Goal: Task Accomplishment & Management: Complete application form

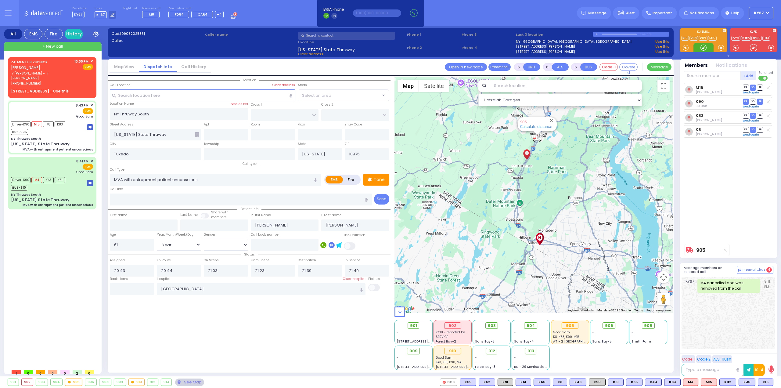
select select "Year"
select select "[DEMOGRAPHIC_DATA]"
click at [50, 71] on span "ר' [PERSON_NAME] - ר' [PERSON_NAME]" at bounding box center [41, 76] width 61 height 10
type input "2"
type input "1"
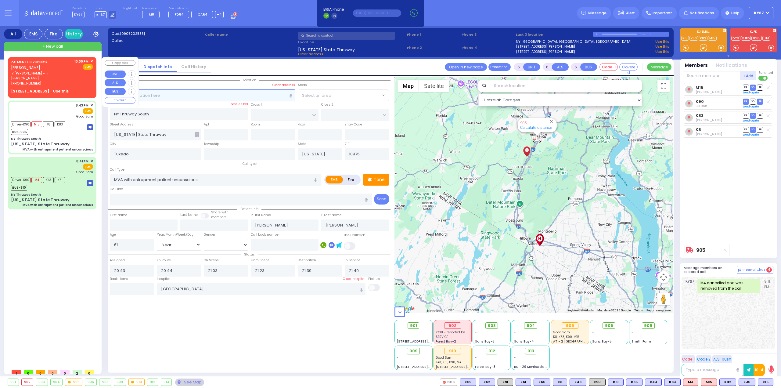
type input "1"
select select
radio input "true"
type input "ZALMEN LEIB"
type input "[PERSON_NAME]"
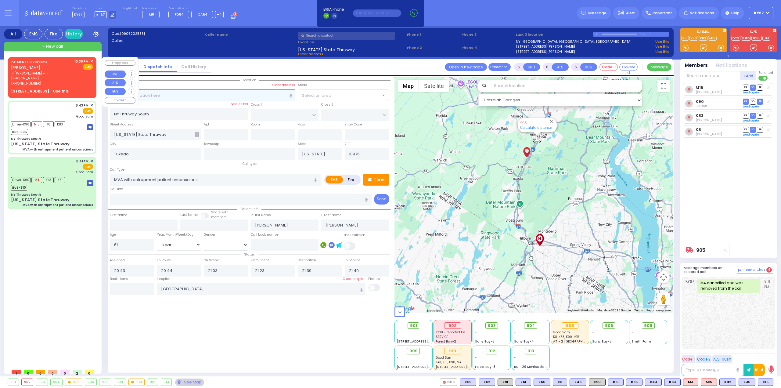
select select
type input "22:00"
select select "Hatzalah Garages"
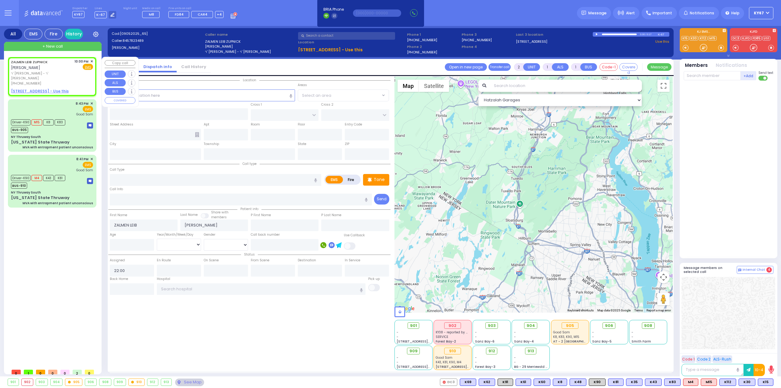
select select
radio input "true"
select select
click at [56, 88] on u "[STREET_ADDRESS] - Use this" at bounding box center [40, 90] width 58 height 5
select select "Hatzalah Garages"
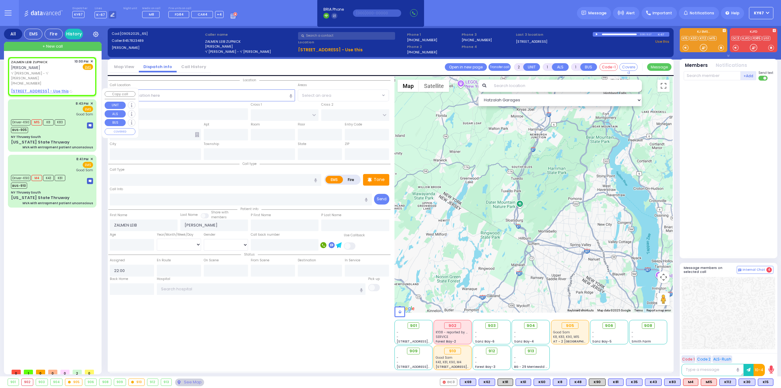
select select
radio input "true"
select select
select select "Hatzalah Garages"
select select
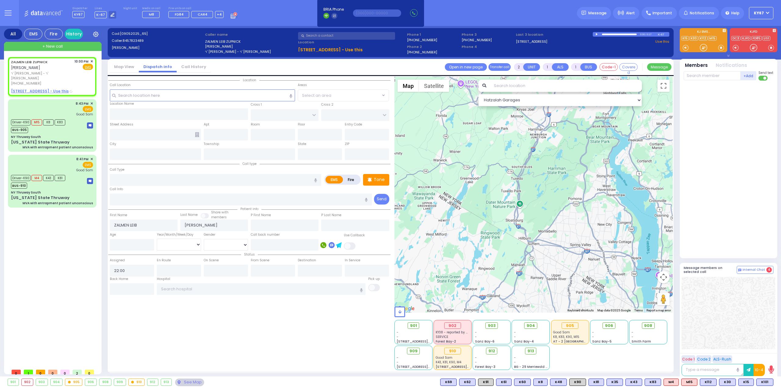
radio input "true"
select select
select select "Hatzalah Garages"
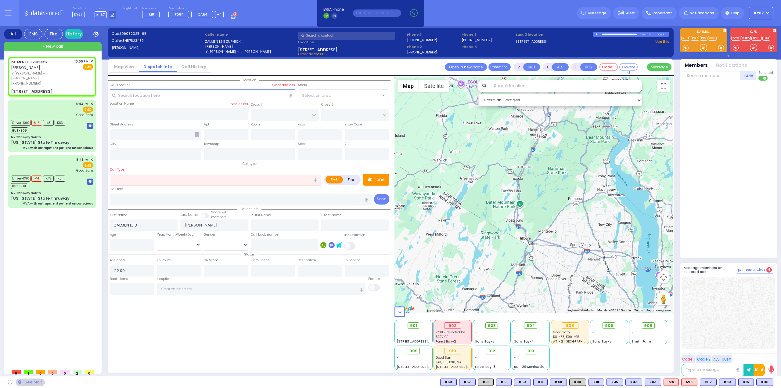
type input "[PERSON_NAME][GEOGRAPHIC_DATA]"
type input "CHUST RD"
type input "[STREET_ADDRESS]"
type input "404"
type input "Monroe"
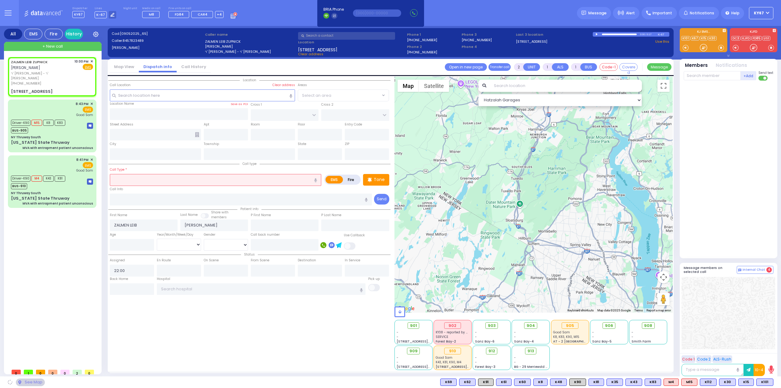
type input "[US_STATE]"
type input "10950"
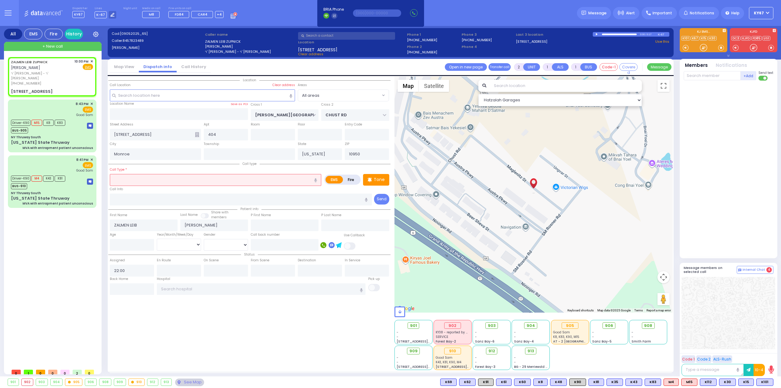
click at [145, 180] on input "text" at bounding box center [215, 180] width 211 height 12
type input "C"
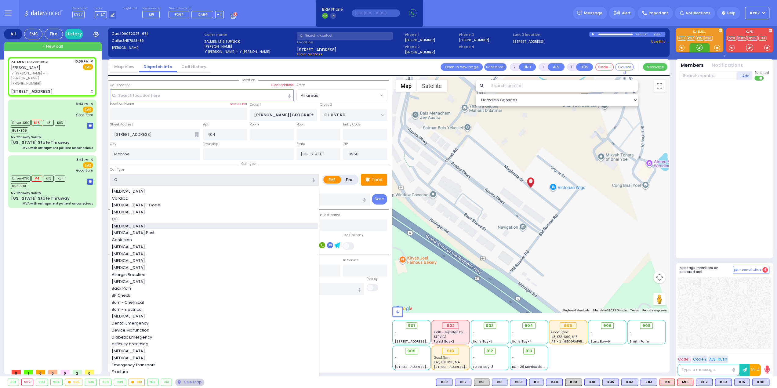
select select
radio input "true"
select select
select select "Hatzalah Garages"
click at [131, 225] on div "[MEDICAL_DATA]" at bounding box center [215, 226] width 206 height 6
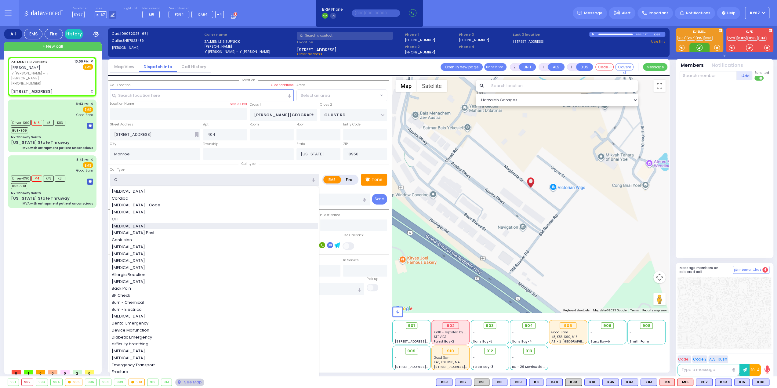
type input "[MEDICAL_DATA]"
type input "3"
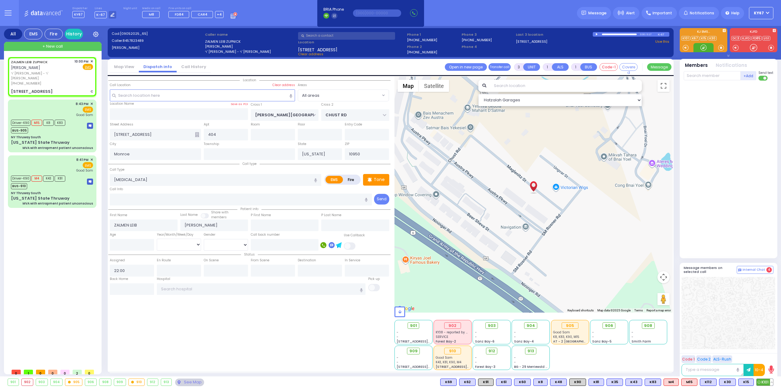
click at [761, 382] on span "K101" at bounding box center [765, 382] width 16 height 7
select select
radio input "true"
select select
select select "Hatzalah Garages"
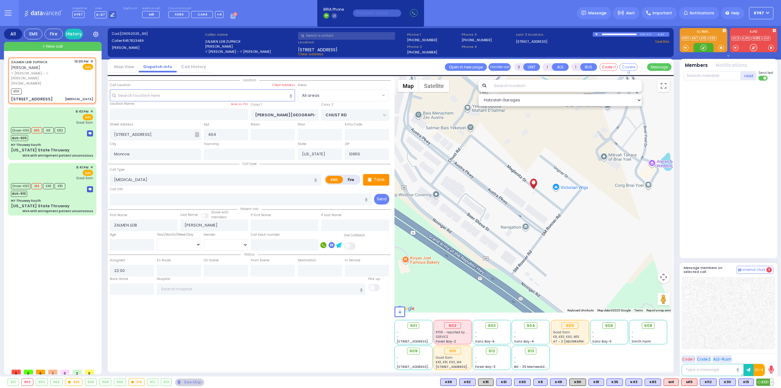
select select
radio input "true"
select select
type input "22:01"
select select "Hatzalah Garages"
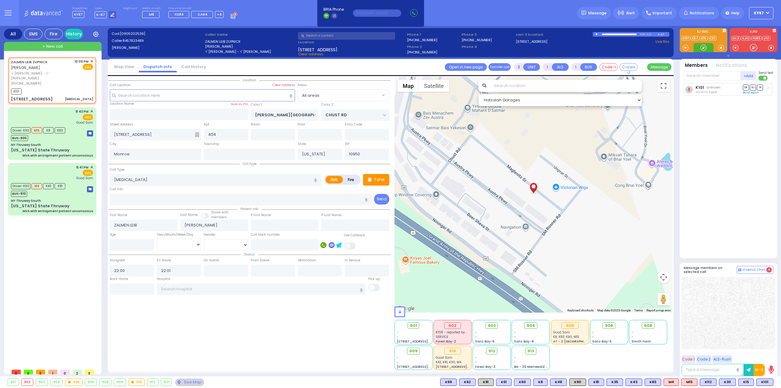
select select
radio input "true"
select select
select select "Hatzalah Garages"
select select
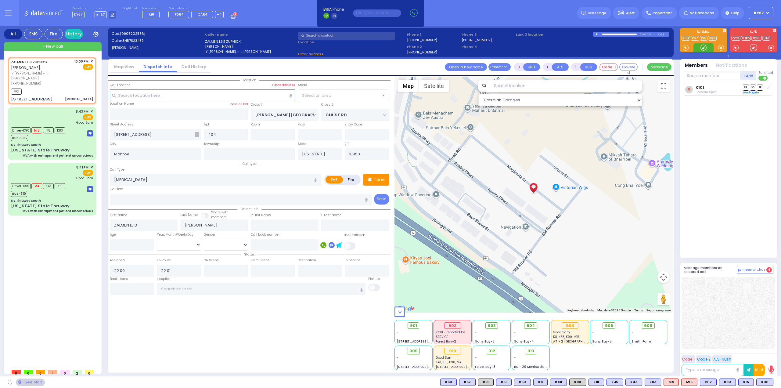
radio input "true"
select select
select select "Hatzalah Garages"
click at [191, 383] on div "See Map" at bounding box center [189, 382] width 29 height 8
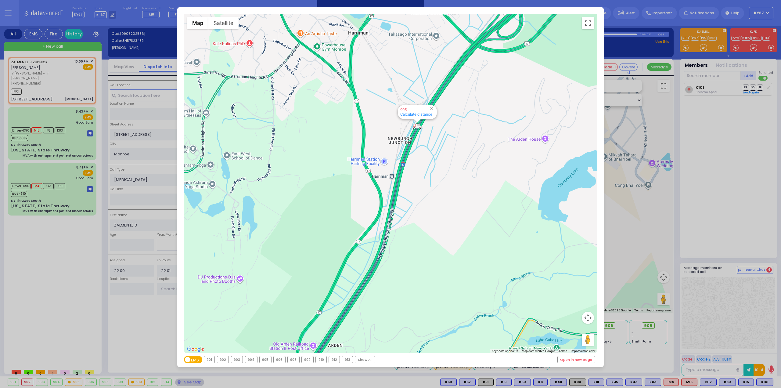
click at [71, 247] on div "← Move left → Move right ↑ Move up ↓ Move down + Zoom in - Zoom out Home Jump l…" at bounding box center [390, 194] width 781 height 388
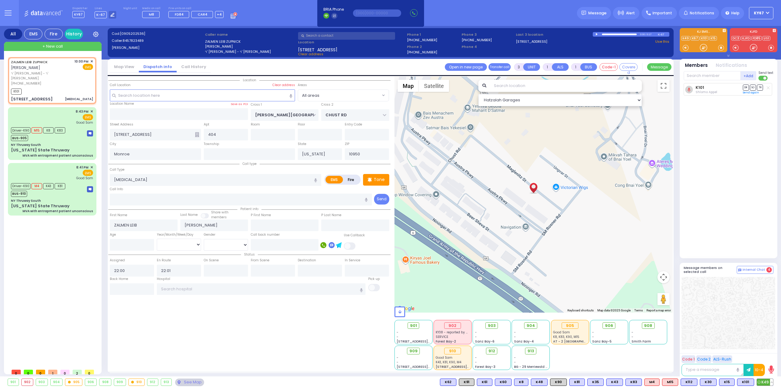
click at [762, 382] on span "K49" at bounding box center [765, 382] width 16 height 7
select select
radio input "true"
select select
select select "Hatzalah Garages"
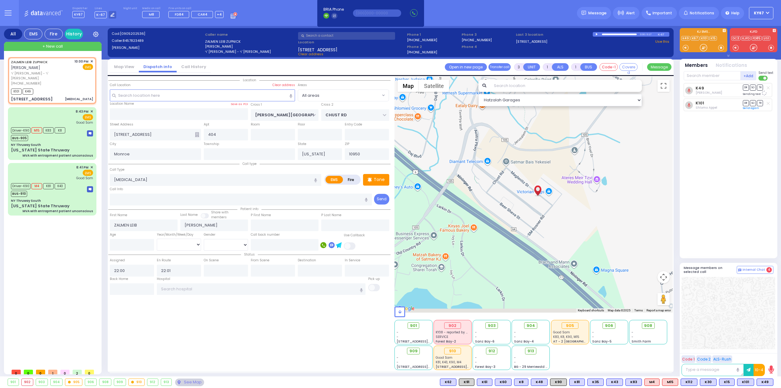
drag, startPoint x: 547, startPoint y: 253, endPoint x: 540, endPoint y: 218, distance: 35.2
click at [541, 221] on div at bounding box center [534, 195] width 279 height 236
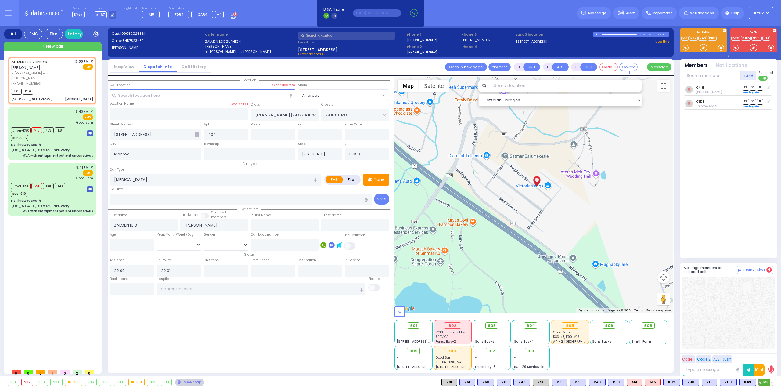
click at [764, 380] on span "M8" at bounding box center [766, 382] width 14 height 7
select select
radio input "true"
select select
select select "Hatzalah Garages"
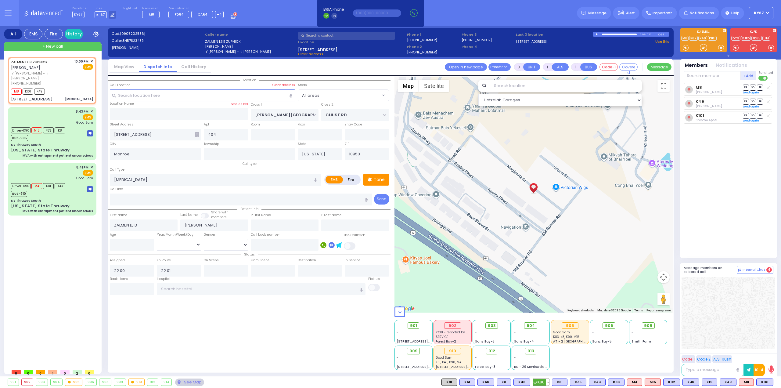
click at [546, 382] on span "K90" at bounding box center [541, 382] width 16 height 7
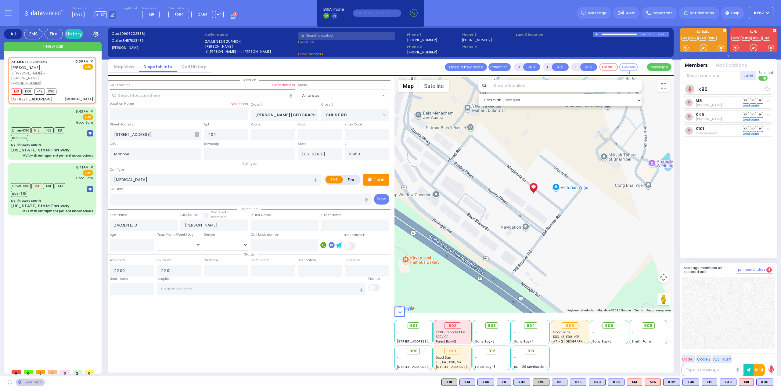
select select
radio input "true"
select select
select select "Hatzalah Garages"
click at [772, 381] on button at bounding box center [771, 382] width 3 height 7
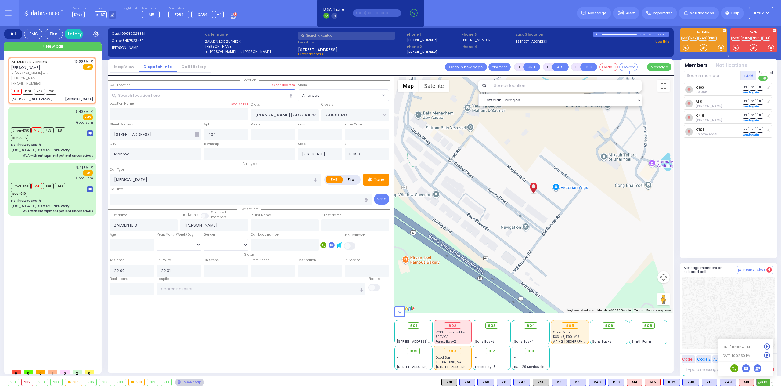
click at [766, 355] on icon at bounding box center [767, 355] width 6 height 6
click at [773, 382] on button at bounding box center [771, 382] width 3 height 7
click at [767, 355] on icon at bounding box center [767, 355] width 6 height 6
click at [768, 347] on icon at bounding box center [767, 346] width 6 height 6
click at [767, 339] on icon at bounding box center [767, 338] width 6 height 6
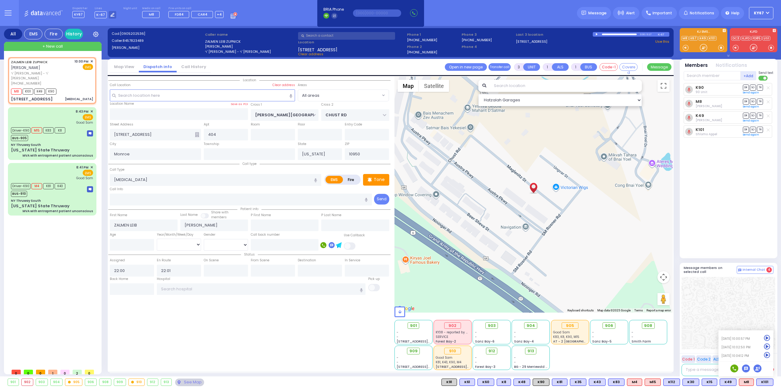
click at [754, 309] on div at bounding box center [729, 313] width 94 height 72
click at [494, 324] on span "903" at bounding box center [494, 326] width 8 height 6
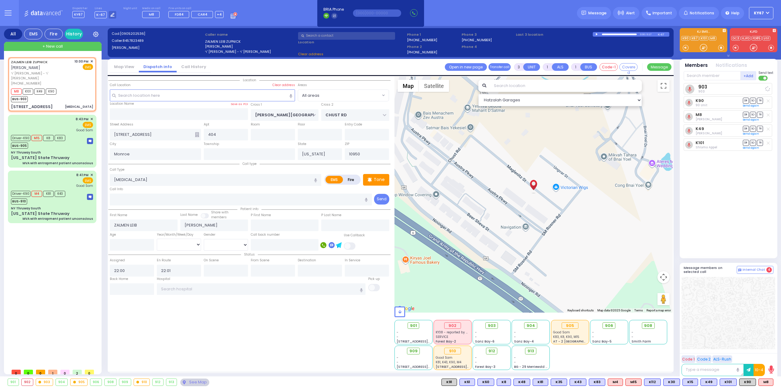
select select
radio input "true"
select select
select select "Hatzalah Garages"
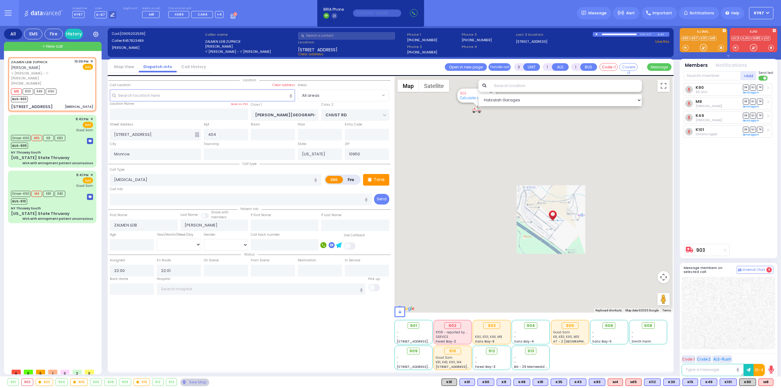
click at [87, 293] on div "[PERSON_NAME] ר' [PERSON_NAME]' [PERSON_NAME] [PHONE_NUMBER] 10:00 PM ✕" at bounding box center [53, 211] width 91 height 308
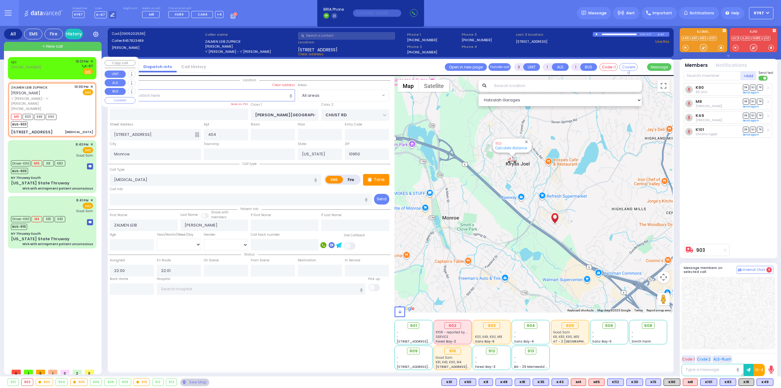
click at [41, 63] on div "QC [PHONE_NUMBER] 10:31 PM ✕ K-67 EMS" at bounding box center [52, 67] width 82 height 16
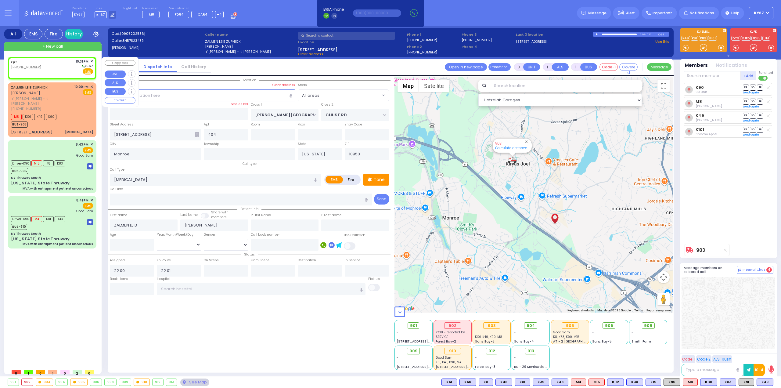
type input "2"
select select
radio input "true"
select select
type input "22:31"
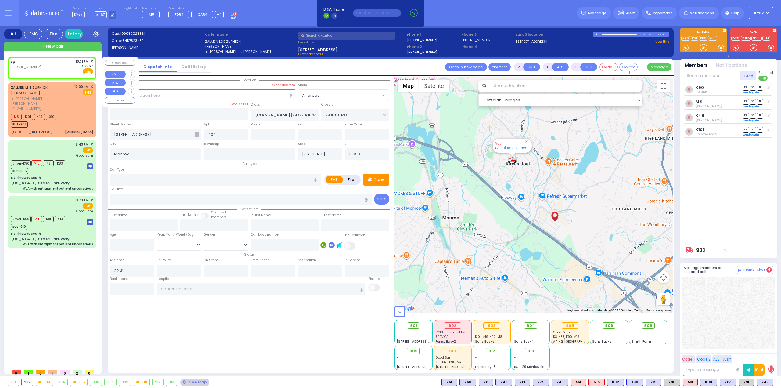
select select "Hatzalah Garages"
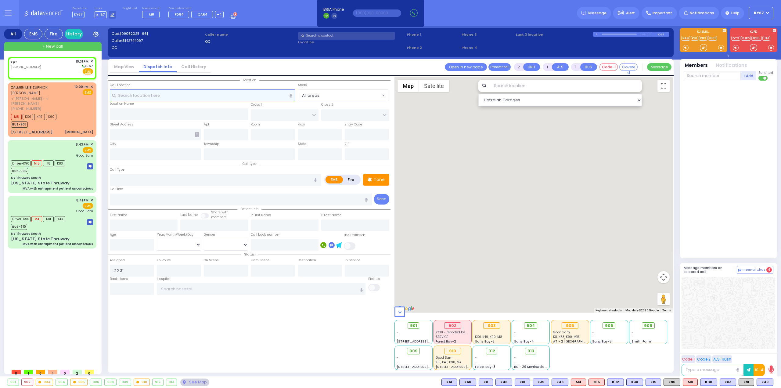
click at [178, 95] on input "text" at bounding box center [203, 95] width 186 height 12
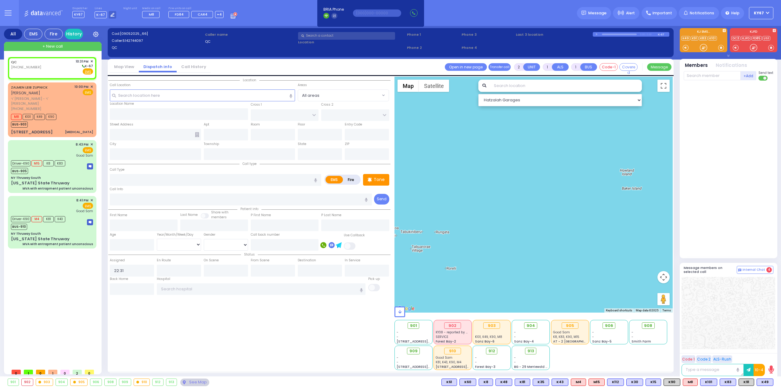
select select
radio input "true"
select select
select select "Hatzalah Garages"
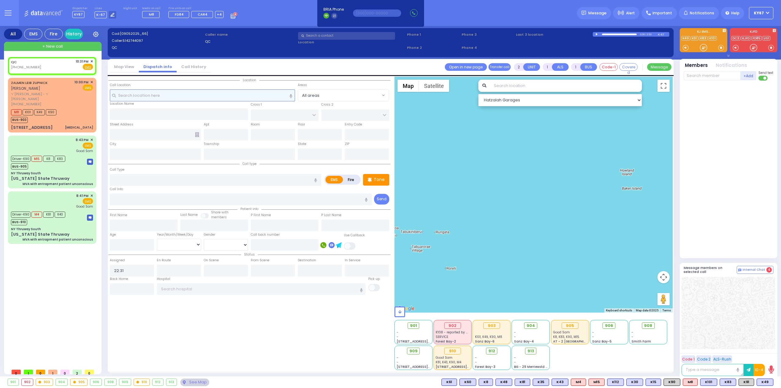
click at [168, 94] on input "text" at bounding box center [203, 95] width 186 height 12
paste input "[STREET_ADDRESS]"
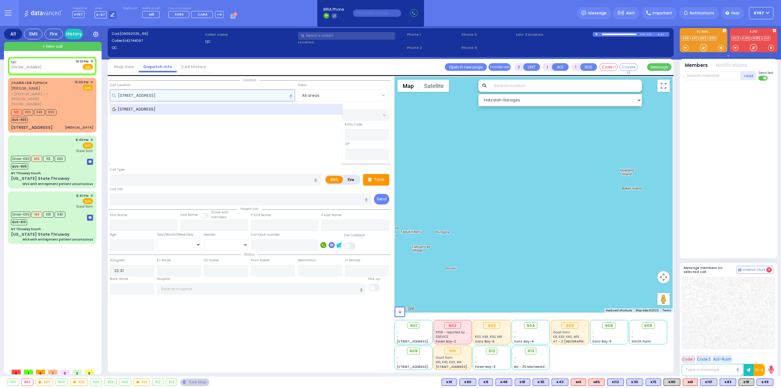
type input "[STREET_ADDRESS]"
click at [157, 107] on span "[STREET_ADDRESS]" at bounding box center [134, 109] width 45 height 6
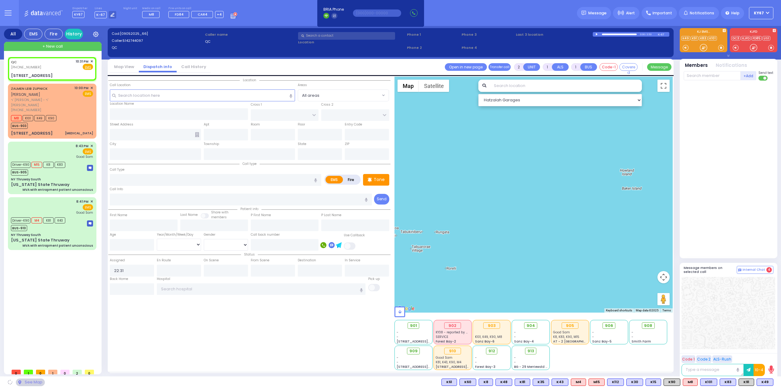
select select
radio input "true"
select select
select select "Hatzalah Garages"
type input "[GEOGRAPHIC_DATA]"
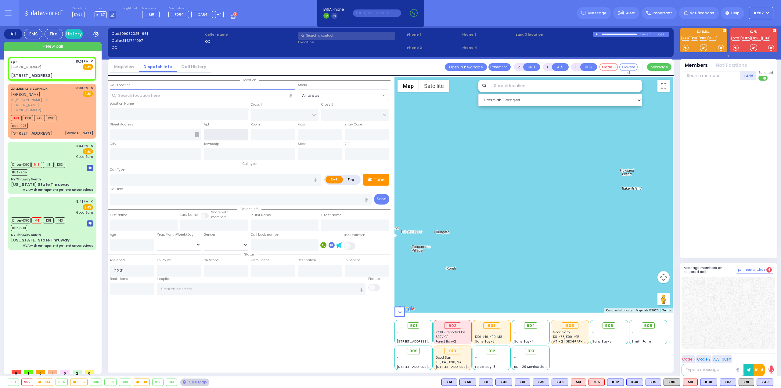
type input "[GEOGRAPHIC_DATA]"
type input "[STREET_ADDRESS]"
type input "[GEOGRAPHIC_DATA]"
type input "[US_STATE]"
type input "12203"
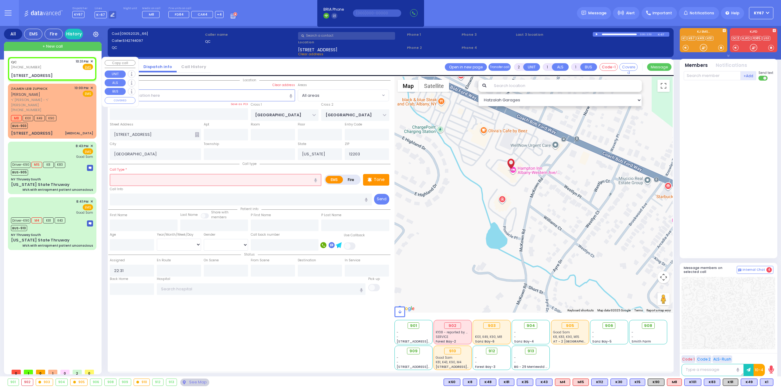
click at [92, 60] on span "✕" at bounding box center [91, 61] width 3 height 5
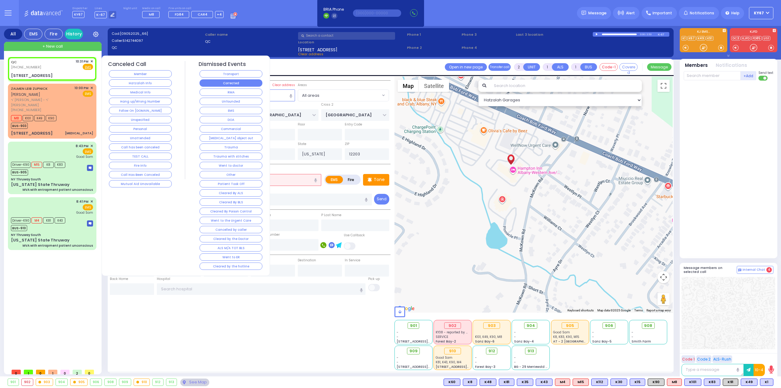
click at [225, 81] on button "Corrected" at bounding box center [231, 82] width 63 height 7
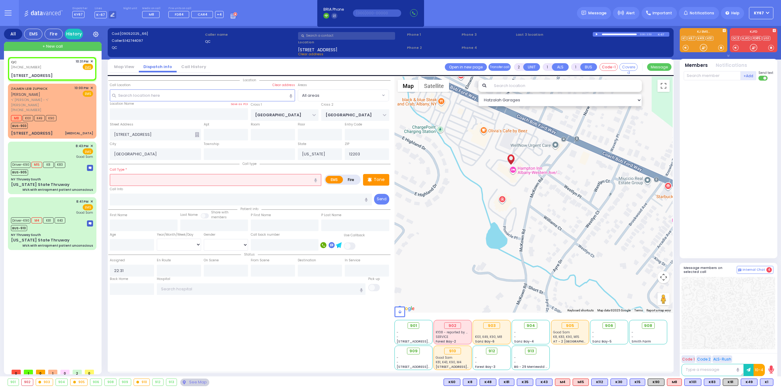
select select
radio input "true"
select select
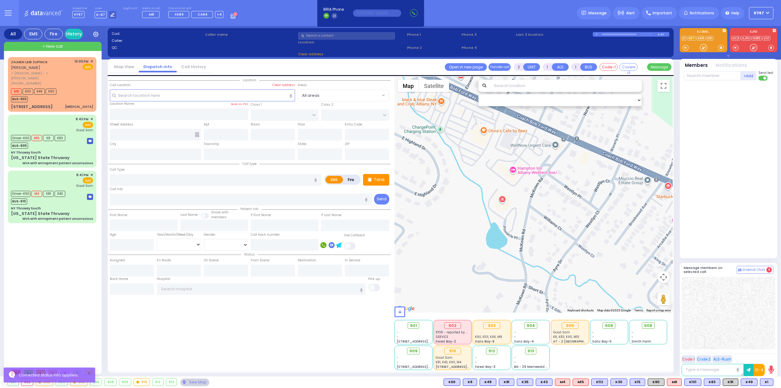
click at [88, 267] on div "[PERSON_NAME] ר' [PERSON_NAME]' [PERSON_NAME] [PHONE_NUMBER] 10:00 PM ✕" at bounding box center [53, 211] width 91 height 308
click at [68, 191] on div "Driver-K90 M4 K81 K43 BUS-910" at bounding box center [40, 196] width 58 height 15
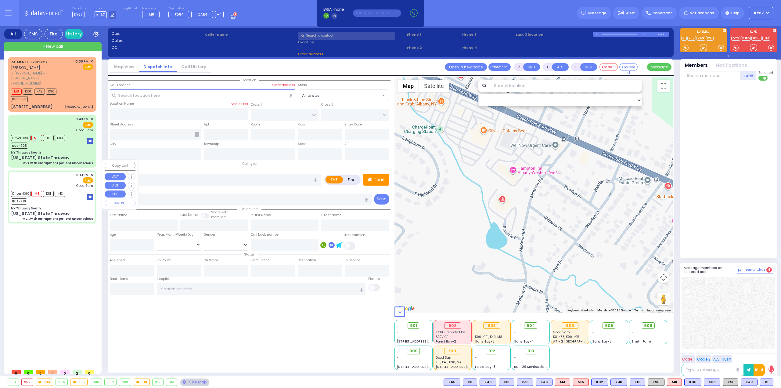
type input "6"
select select
type input "MVA with entrapment patient unconscious"
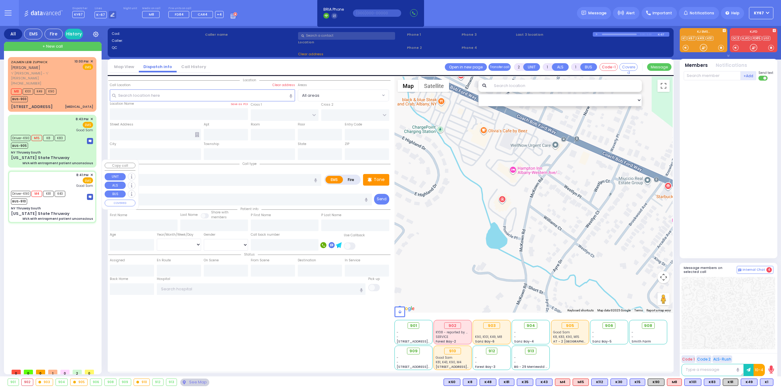
radio input "true"
type input "[PERSON_NAME]"
type input "54"
select select "Year"
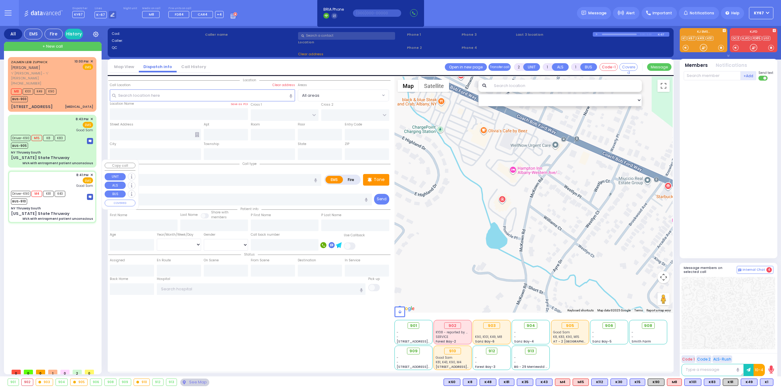
select select "[DEMOGRAPHIC_DATA]"
type input "20:41"
type input "20:43"
type input "20:54"
type input "21:22"
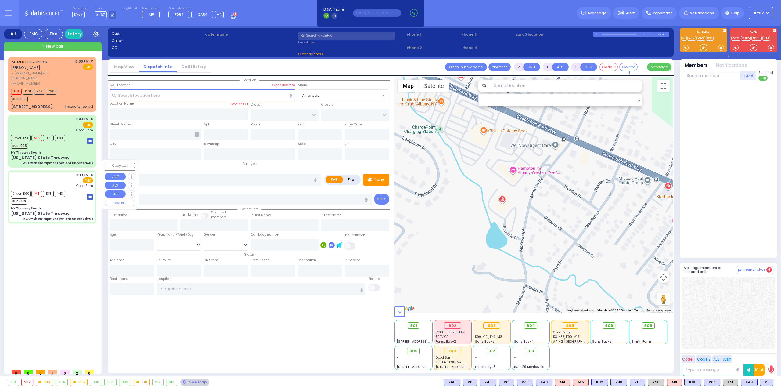
type input "21:23"
type input "21:40"
type input "[GEOGRAPHIC_DATA]"
select select "Hatzalah Garages"
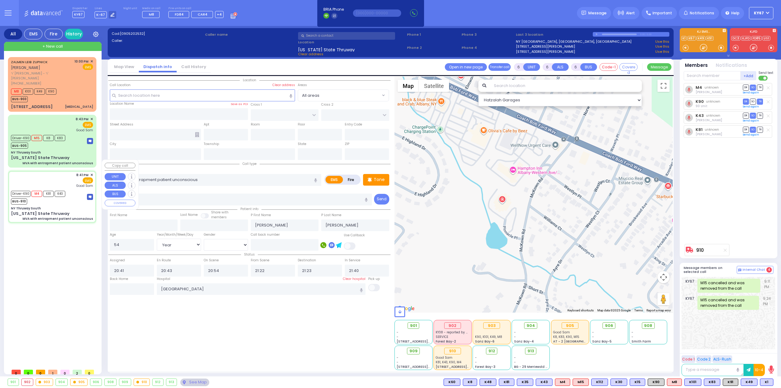
type input "NY Thruway South"
type input "[US_STATE] State Thruway"
type input "Tuxedo"
type input "[US_STATE]"
type input "10975"
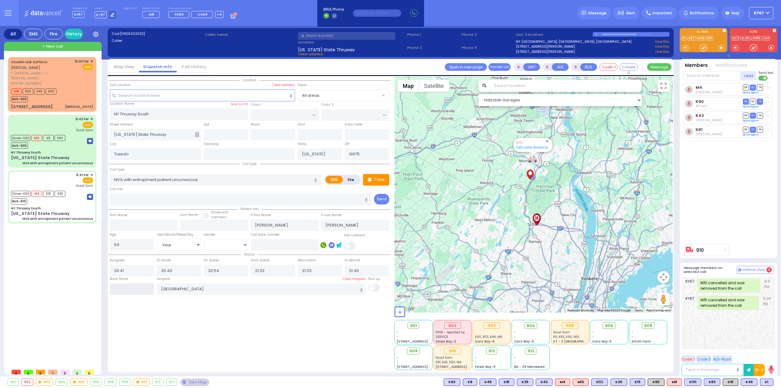
click at [121, 284] on input "text" at bounding box center [132, 289] width 44 height 12
type input "22:39"
select select
radio input "true"
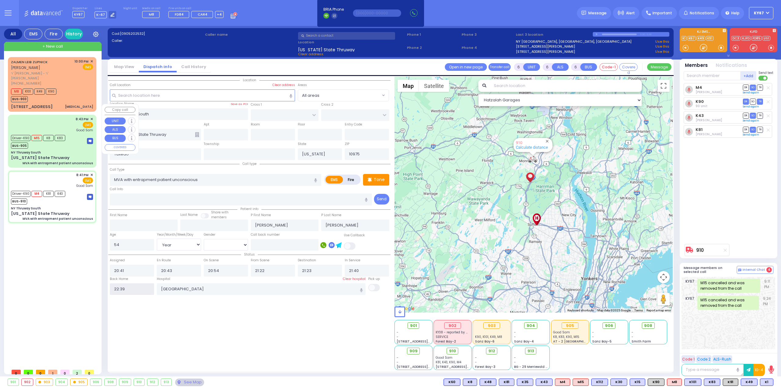
select select
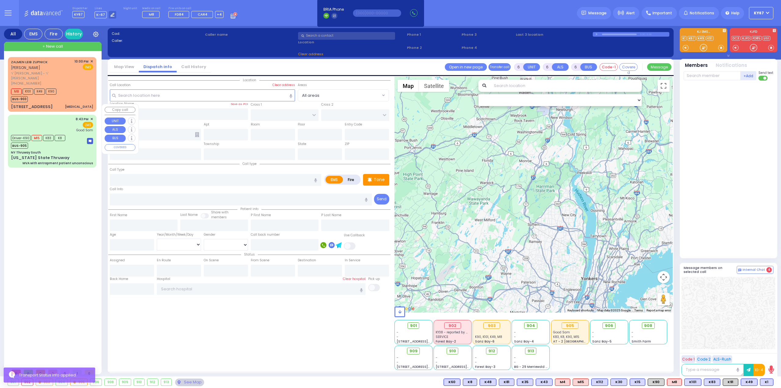
click at [74, 134] on div "Driver-K90 M15 K83 K8 BUS-905" at bounding box center [52, 140] width 82 height 15
select select
type input "MVA with entrapment patient unconscious"
radio input "true"
type input "[PERSON_NAME]"
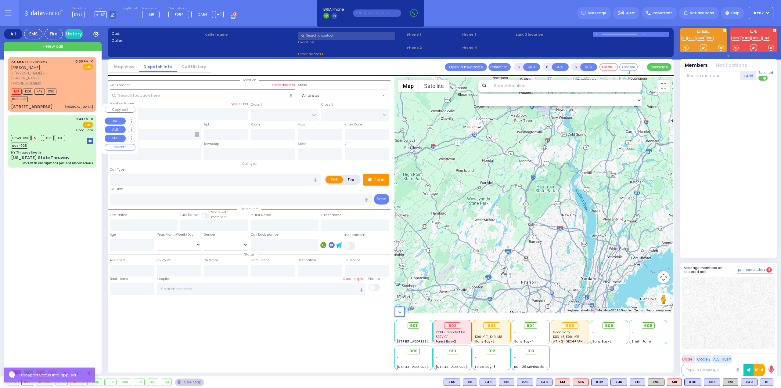
type input "[PERSON_NAME]"
type input "61"
select select "Year"
select select "[DEMOGRAPHIC_DATA]"
type input "20:43"
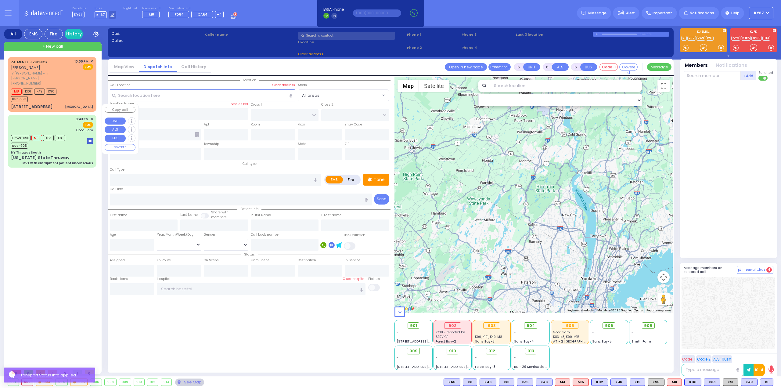
type input "20:44"
type input "21:03"
type input "21:23"
type input "21:39"
type input "21:49"
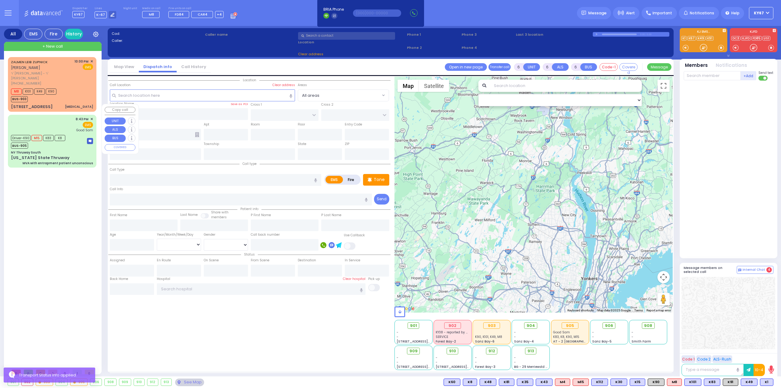
type input "[GEOGRAPHIC_DATA]"
select select "Hatzalah Garages"
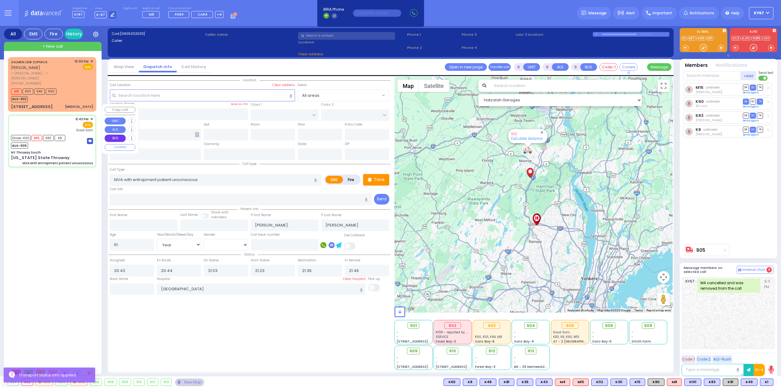
type input "NY Thruway South"
type input "[US_STATE] State Thruway"
type input "Tuxedo"
type input "[US_STATE]"
type input "10975"
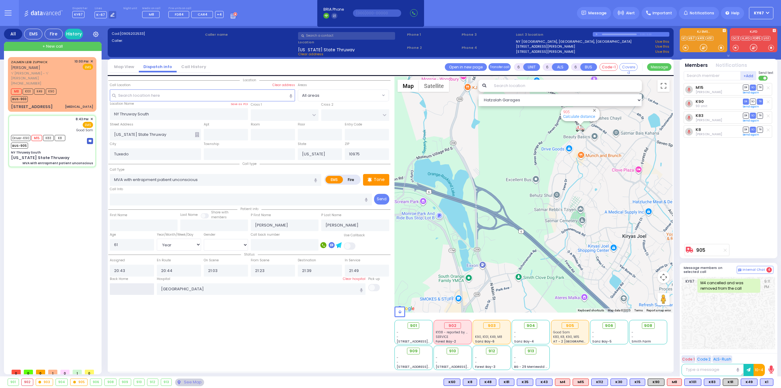
click at [136, 284] on input "text" at bounding box center [132, 289] width 44 height 12
type input "22:39"
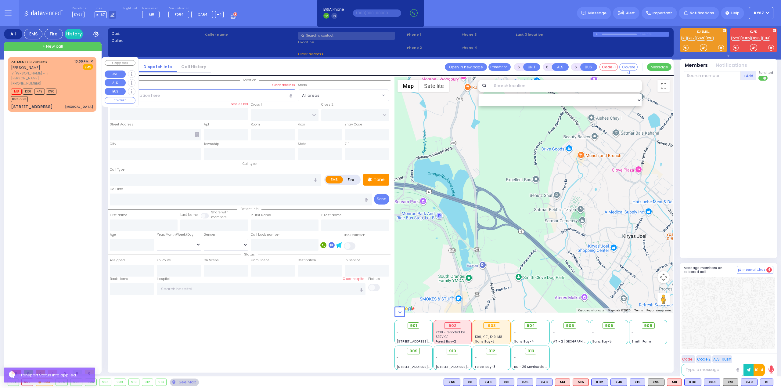
click at [70, 81] on div "[PHONE_NUMBER]" at bounding box center [41, 83] width 61 height 5
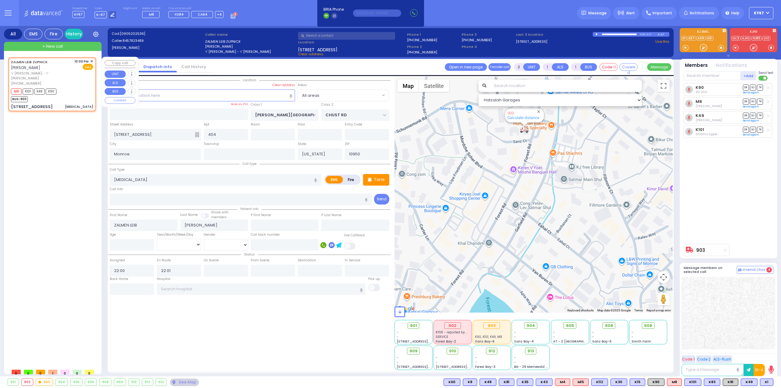
click at [90, 61] on span "✕" at bounding box center [91, 61] width 3 height 5
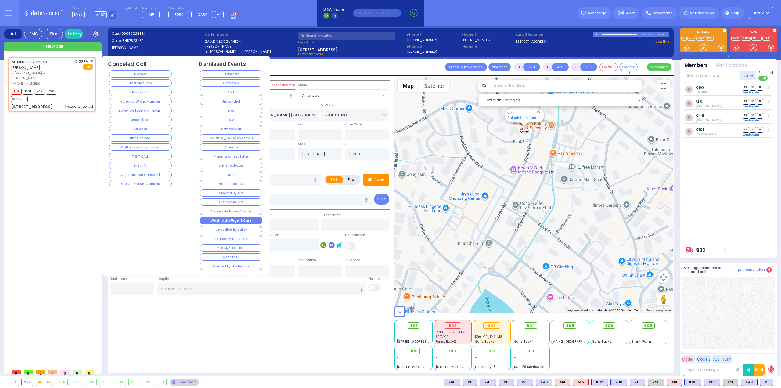
click at [231, 217] on button "Went to the Urgent Care" at bounding box center [231, 220] width 63 height 7
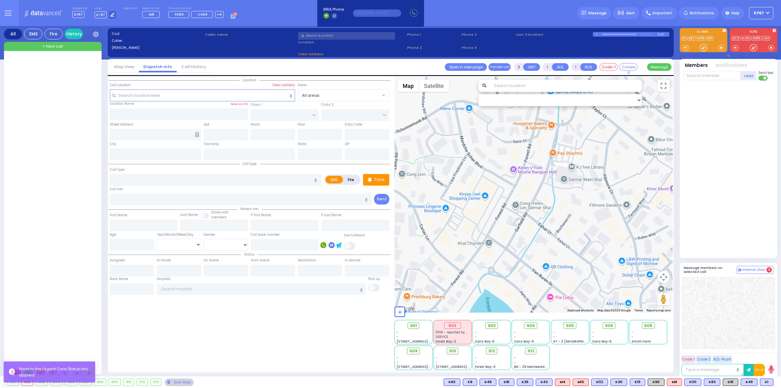
drag, startPoint x: 281, startPoint y: 343, endPoint x: 279, endPoint y: 338, distance: 5.0
click at [280, 340] on div "Location" at bounding box center [249, 223] width 282 height 293
